Goal: Task Accomplishment & Management: Use online tool/utility

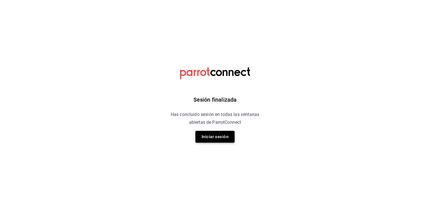
click at [210, 131] on button "Iniciar sesión" at bounding box center [215, 137] width 39 height 12
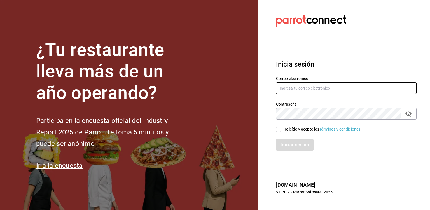
click at [291, 87] on input "text" at bounding box center [346, 88] width 141 height 12
click at [291, 87] on input "si" at bounding box center [346, 88] width 141 height 12
type input "[EMAIL_ADDRESS][DOMAIN_NAME]"
drag, startPoint x: 276, startPoint y: 132, endPoint x: 279, endPoint y: 129, distance: 4.7
click at [279, 129] on div "Correo electrónico [EMAIL_ADDRESS][DOMAIN_NAME] Contraseña Contraseña He leído …" at bounding box center [342, 110] width 147 height 82
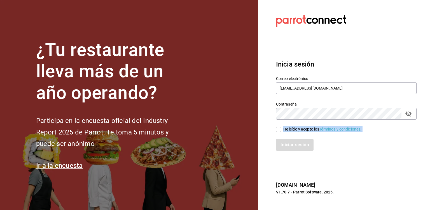
click at [279, 129] on input "He leído y acepto los Términos y condiciones." at bounding box center [278, 129] width 5 height 5
checkbox input "true"
click at [284, 144] on button "Iniciar sesión" at bounding box center [295, 145] width 38 height 12
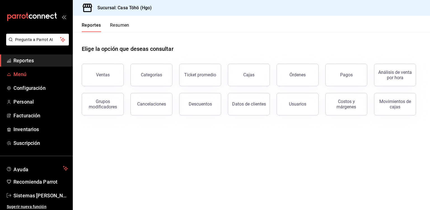
click at [28, 78] on span "Menú" at bounding box center [40, 74] width 55 height 8
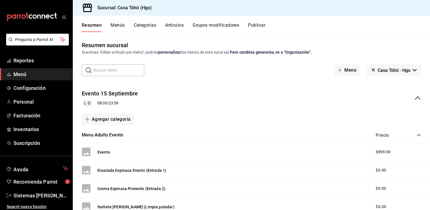
click at [171, 27] on button "Artículos" at bounding box center [174, 27] width 18 height 10
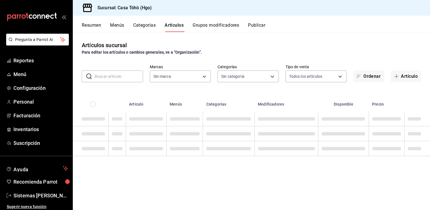
type input "3863094e-80de-4485-9a79-27000a153f73"
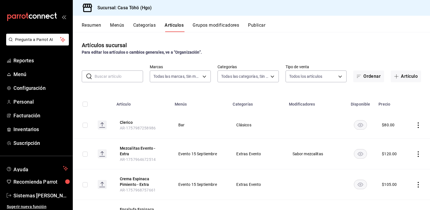
type input "f55d2509-e018-40c6-ba97-2e2a1e1b2f2b,ac434a00-406e-4a06-846b-b966a8316a97,36c98…"
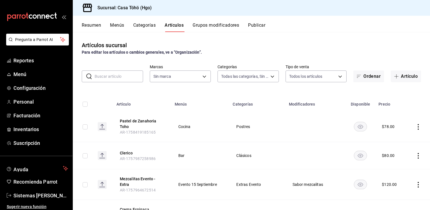
type input "f55d2509-e018-40c6-ba97-2e2a1e1b2f2b,ac434a00-406e-4a06-846b-b966a8316a97,36c98…"
type input "3863094e-80de-4485-9a79-27000a153f73"
